Goal: Find specific page/section: Find specific page/section

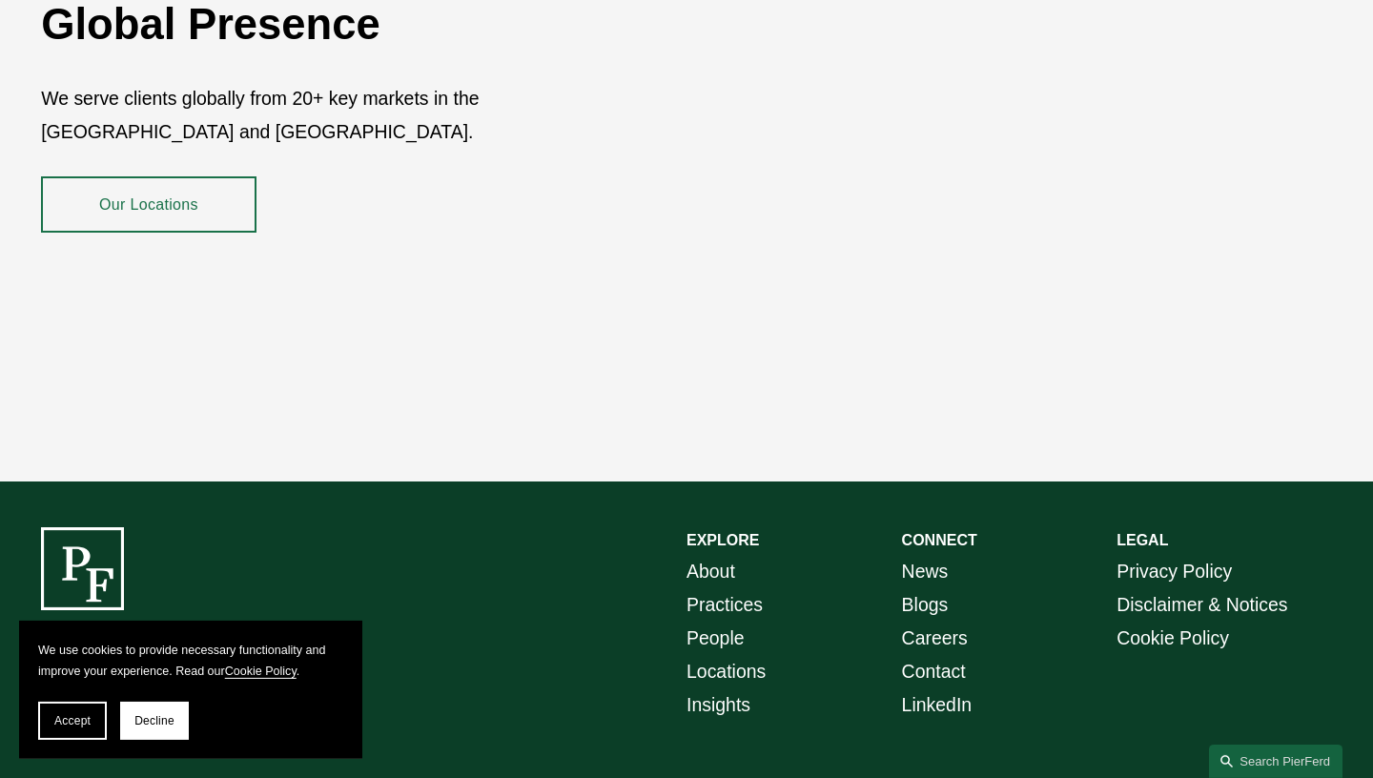
scroll to position [3381, 0]
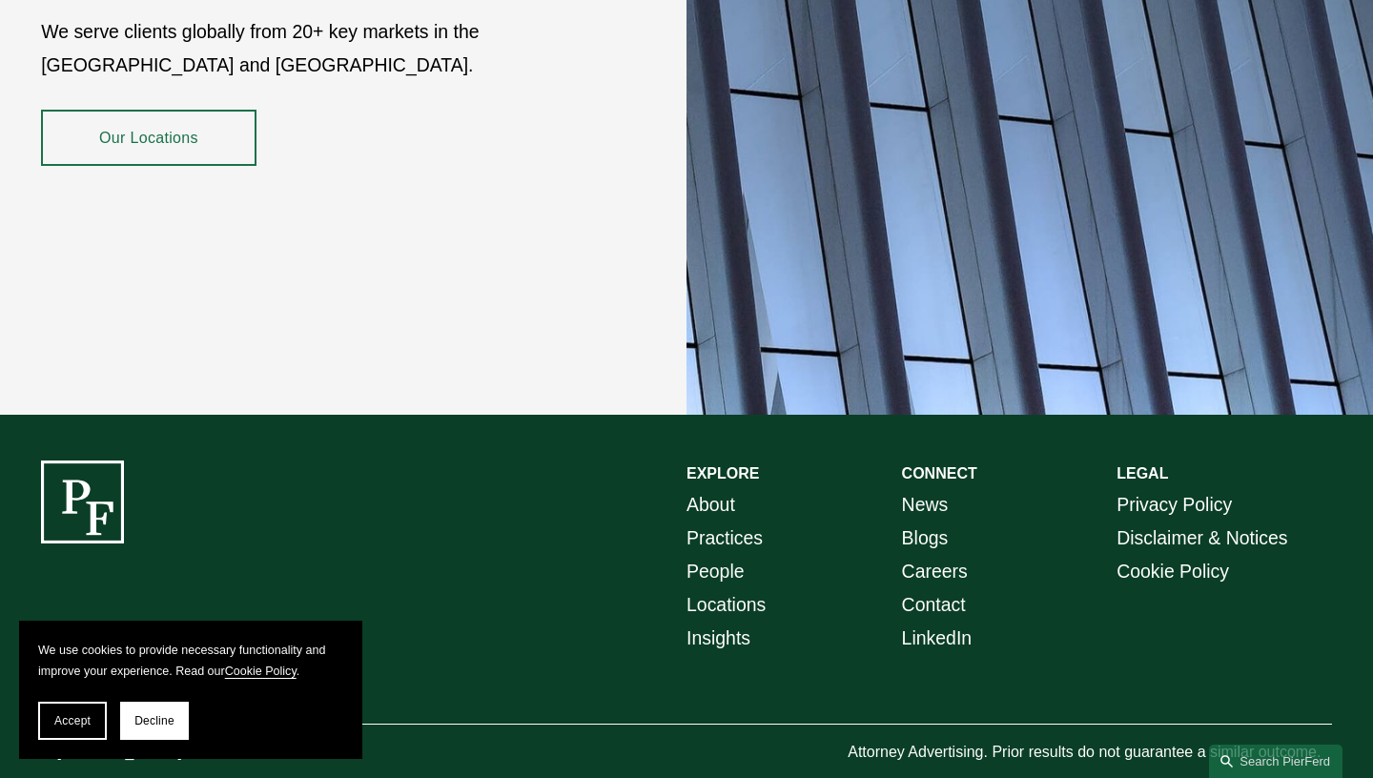
click at [713, 555] on link "People" at bounding box center [716, 571] width 58 height 33
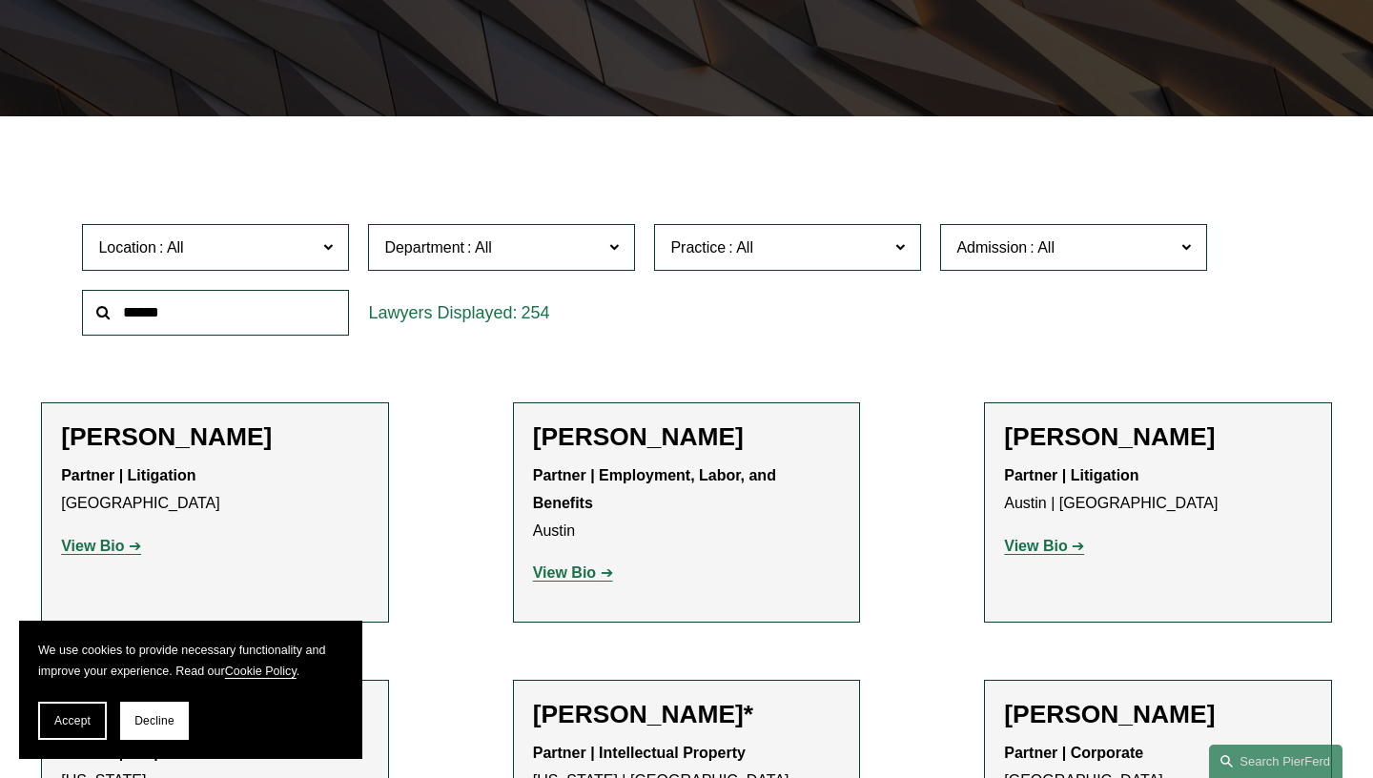
scroll to position [459, 0]
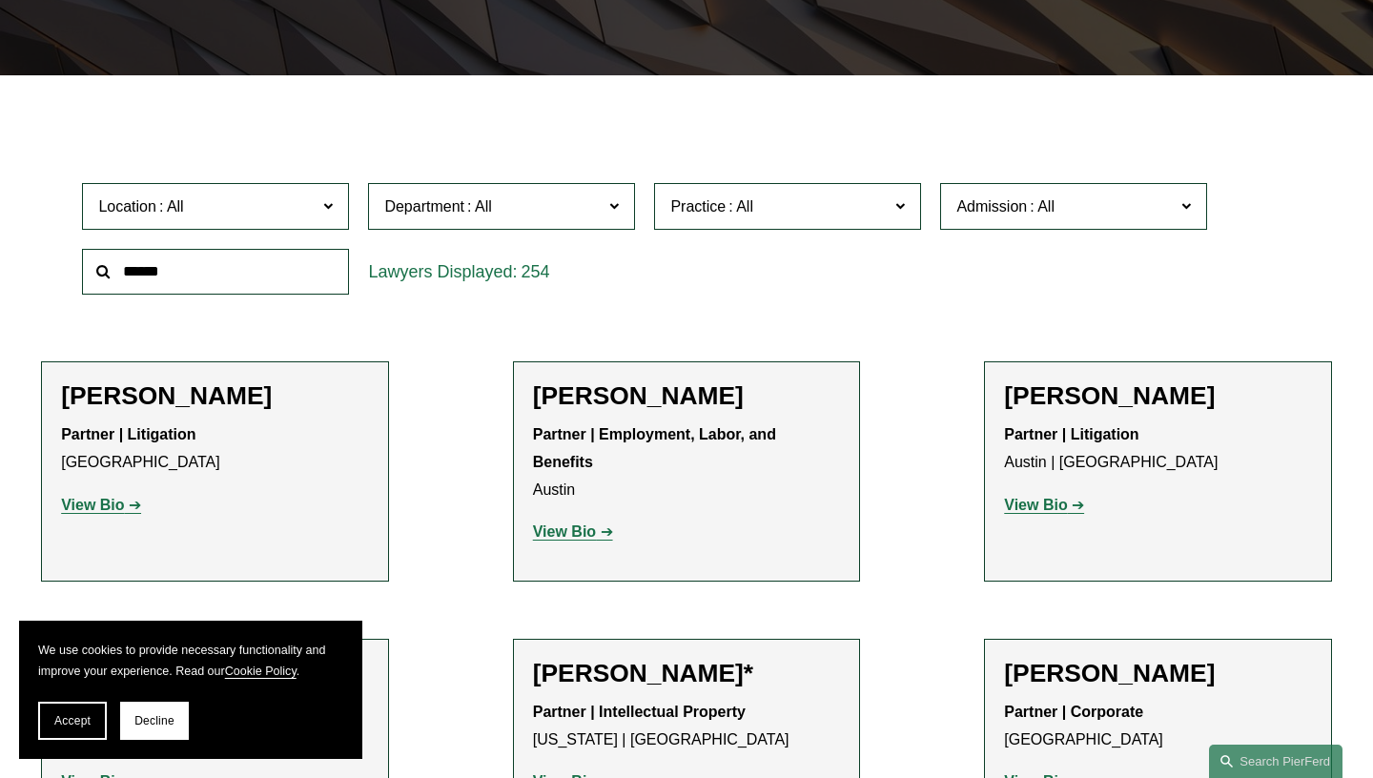
click at [264, 216] on span "Location" at bounding box center [207, 207] width 218 height 26
click at [0, 0] on link "[US_STATE]" at bounding box center [0, 0] width 0 height 0
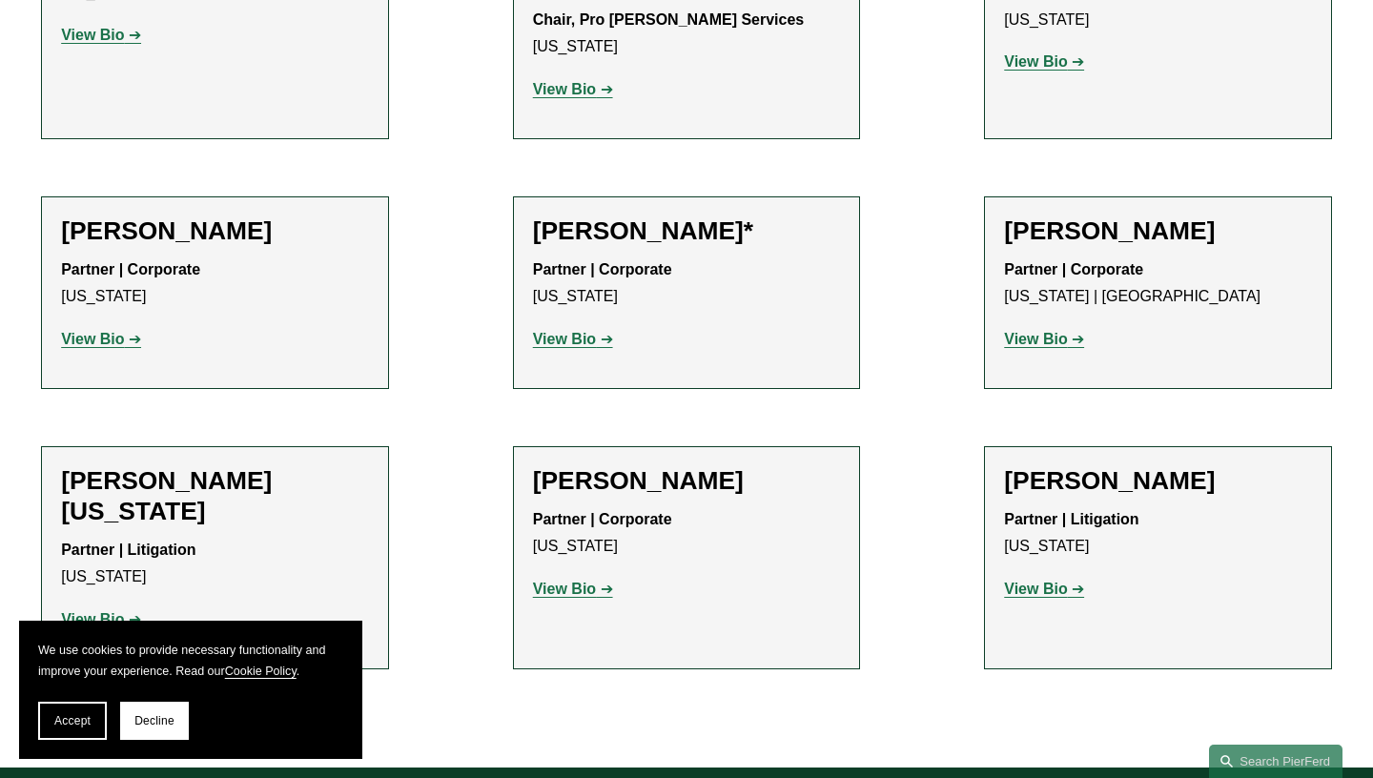
scroll to position [6743, 0]
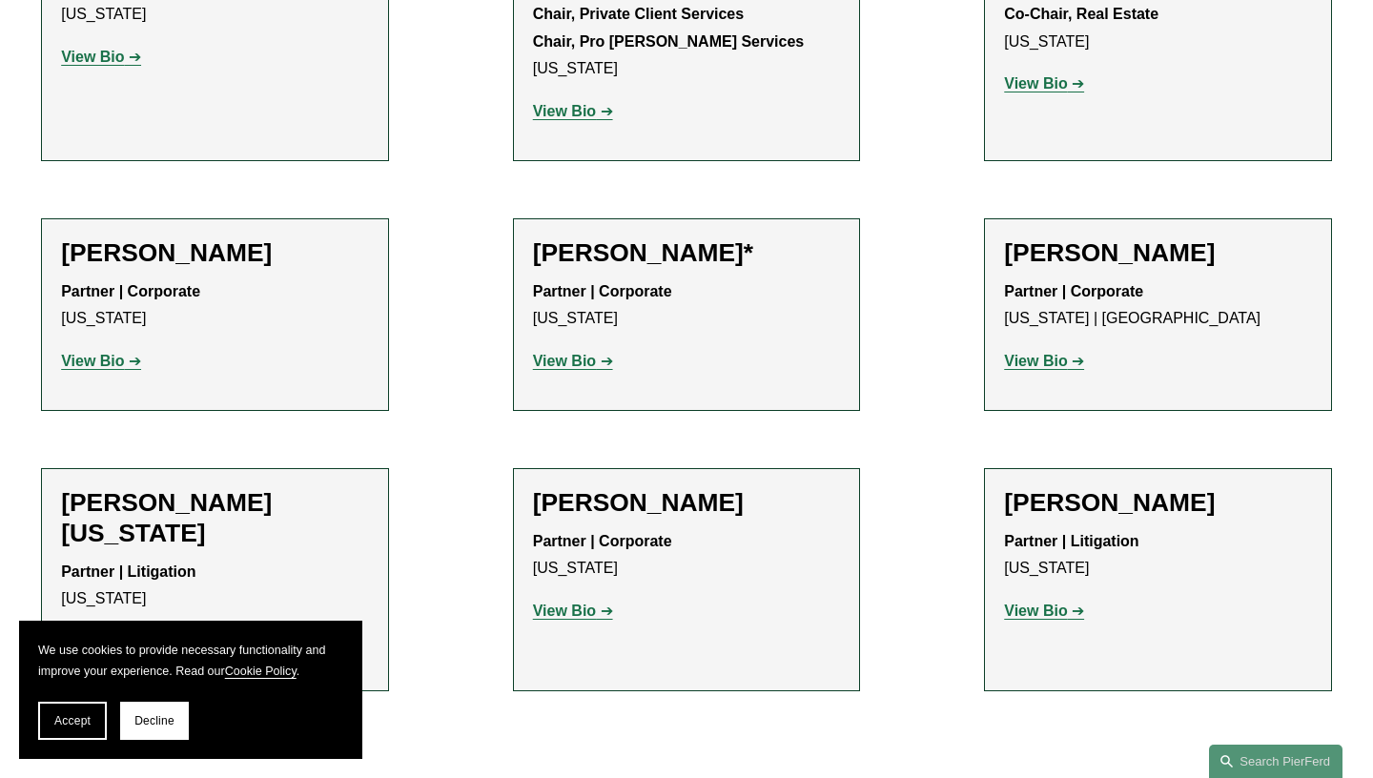
click at [214, 488] on h2 "[PERSON_NAME][US_STATE]" at bounding box center [215, 518] width 308 height 61
click at [102, 633] on strong "View Bio" at bounding box center [92, 641] width 63 height 16
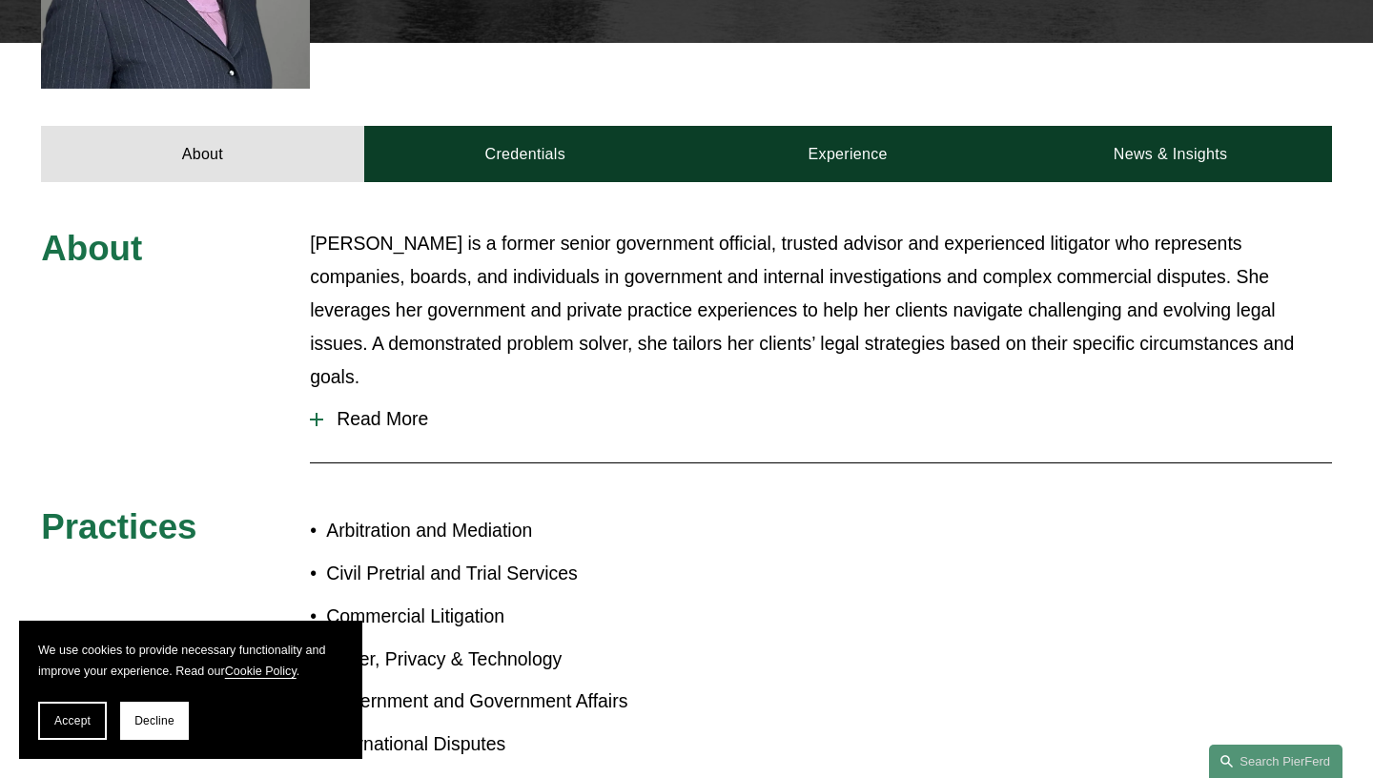
scroll to position [724, 0]
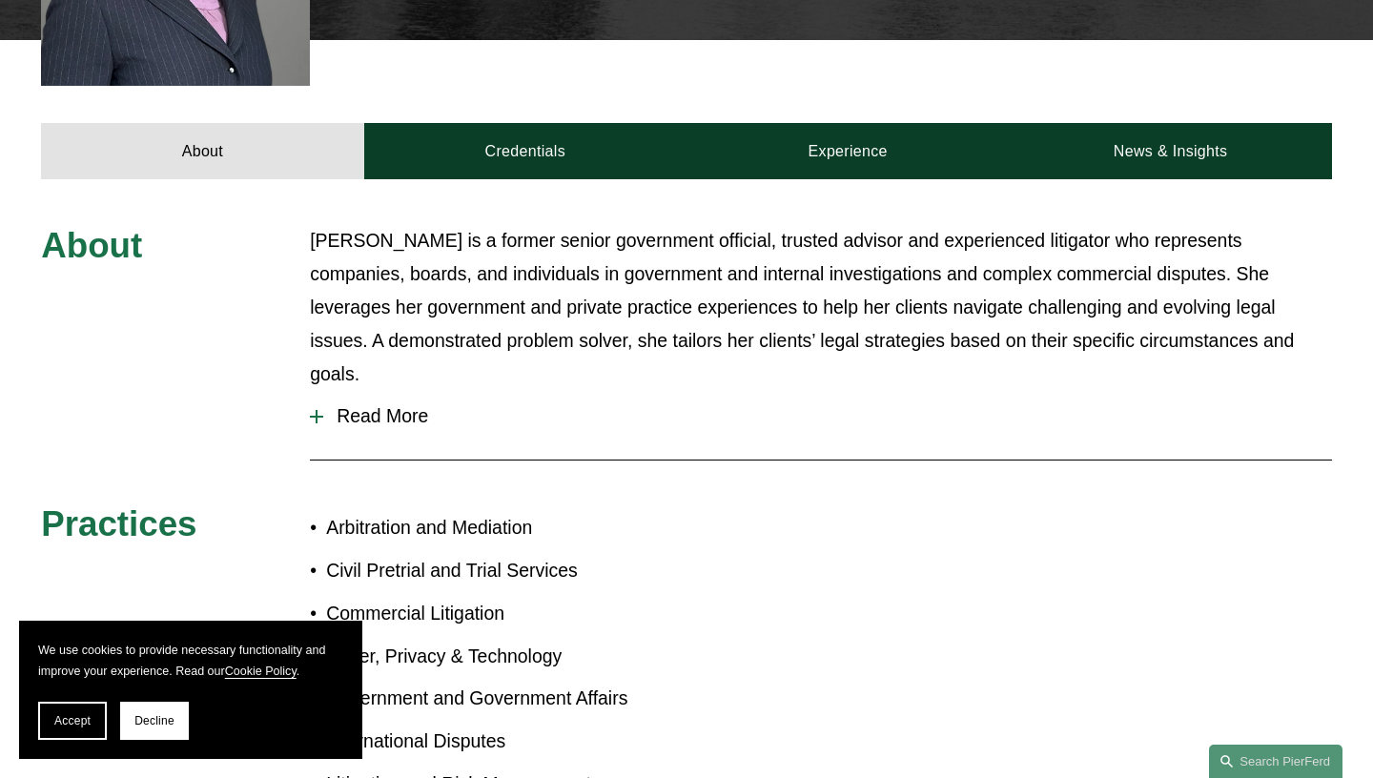
click at [373, 405] on span "Read More" at bounding box center [827, 416] width 1009 height 22
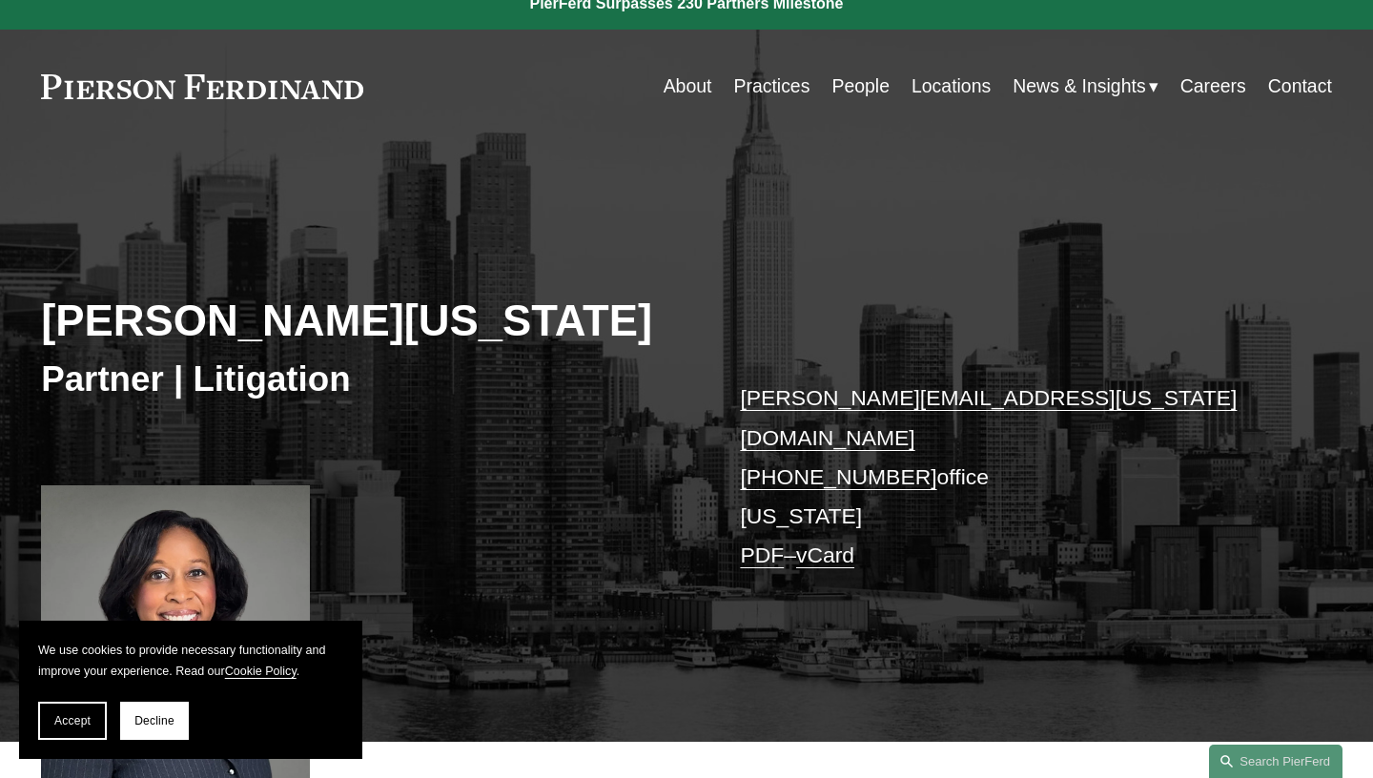
scroll to position [0, 0]
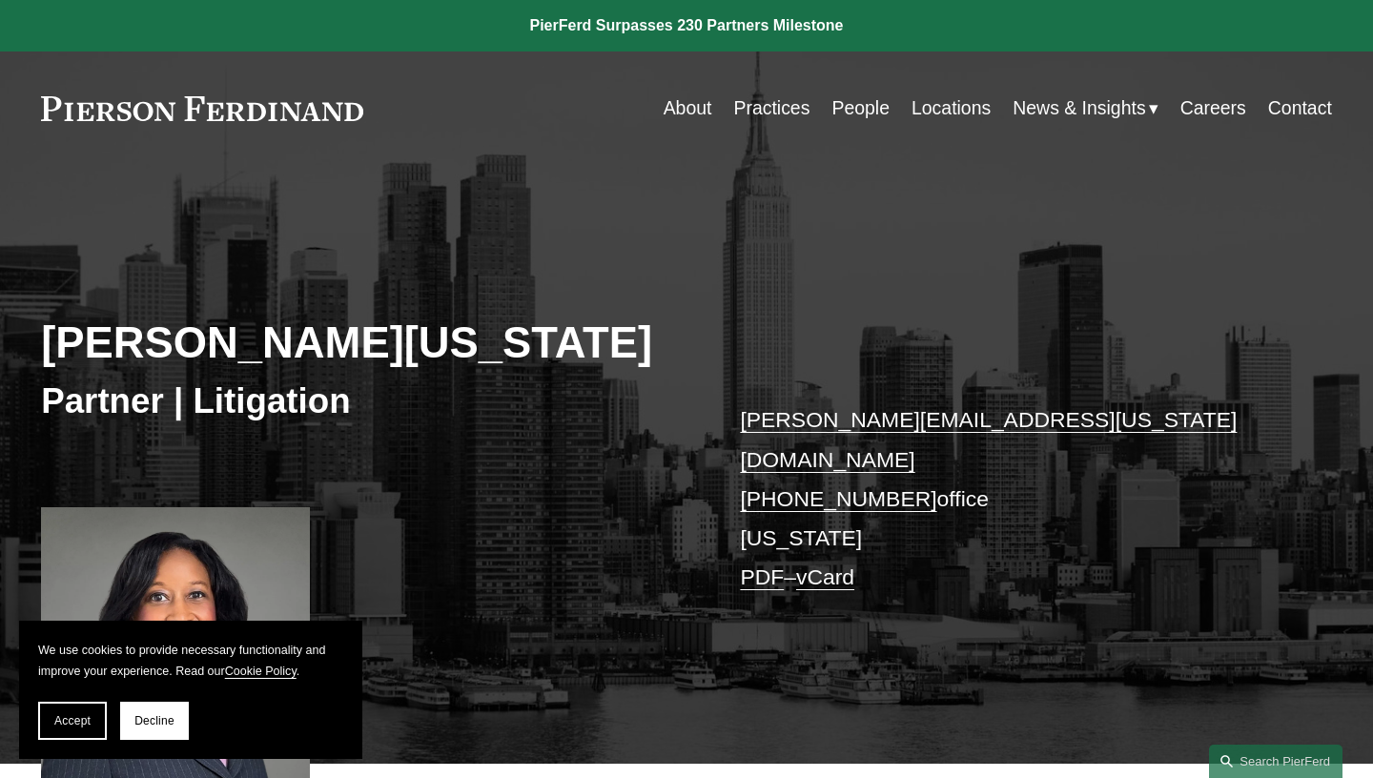
click at [662, 34] on link at bounding box center [686, 25] width 1373 height 51
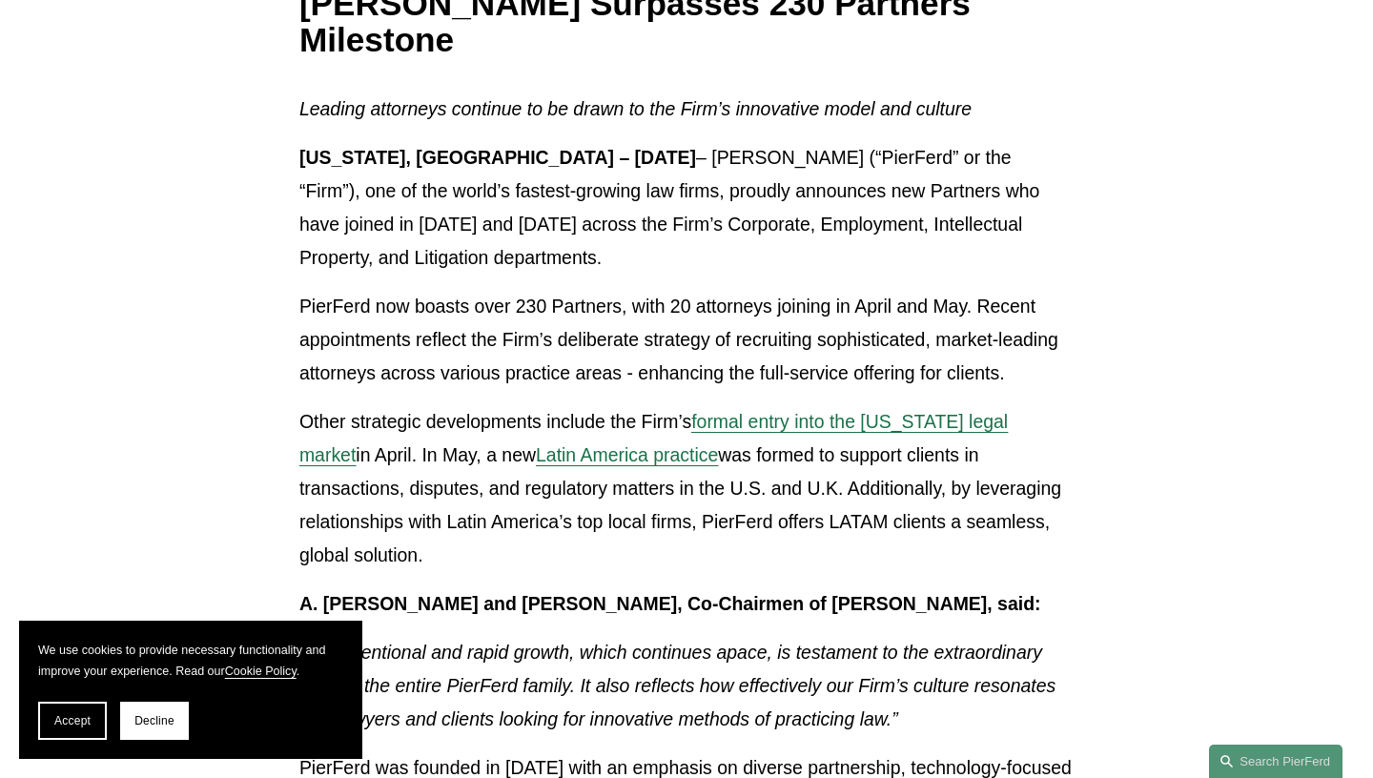
scroll to position [1128, 0]
